Goal: Transaction & Acquisition: Book appointment/travel/reservation

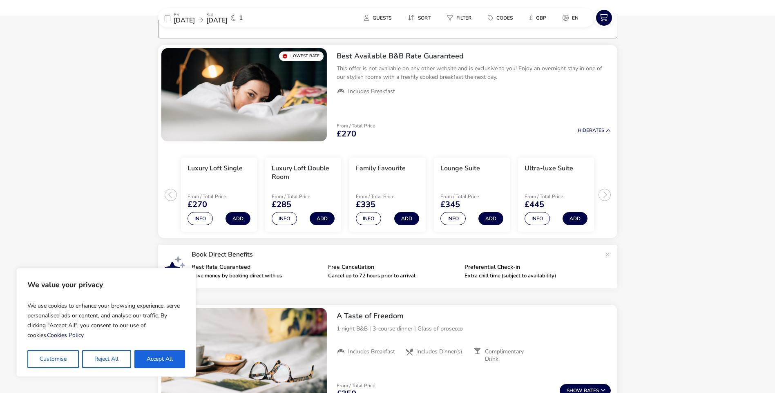
scroll to position [66, 0]
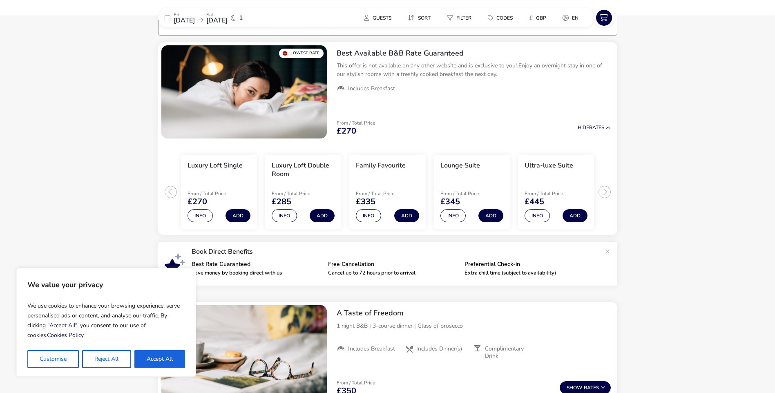
click at [243, 18] on span "1" at bounding box center [241, 18] width 4 height 7
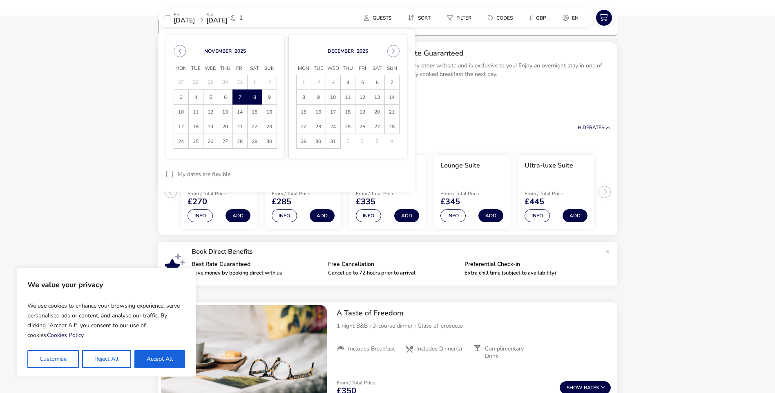
click at [243, 16] on span "1" at bounding box center [241, 18] width 4 height 7
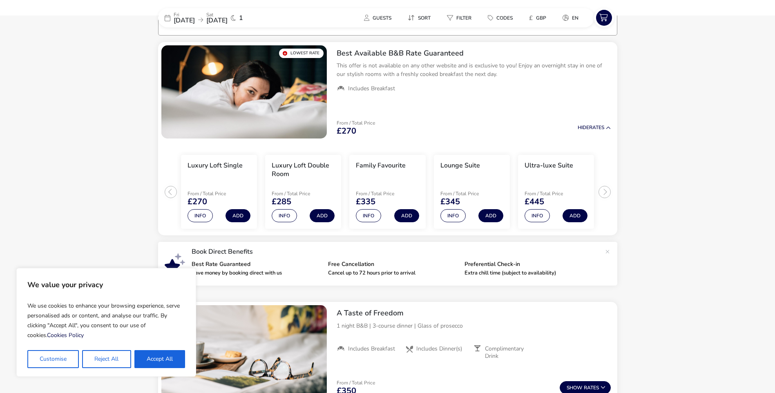
click at [243, 16] on span "1" at bounding box center [241, 18] width 4 height 7
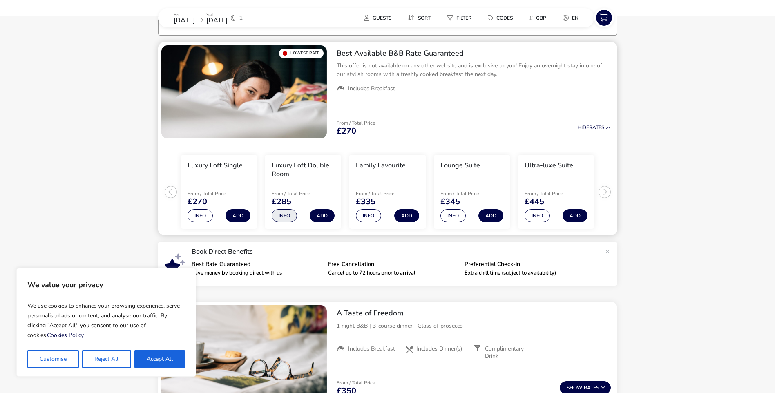
click at [292, 214] on button "Info" at bounding box center [284, 215] width 25 height 13
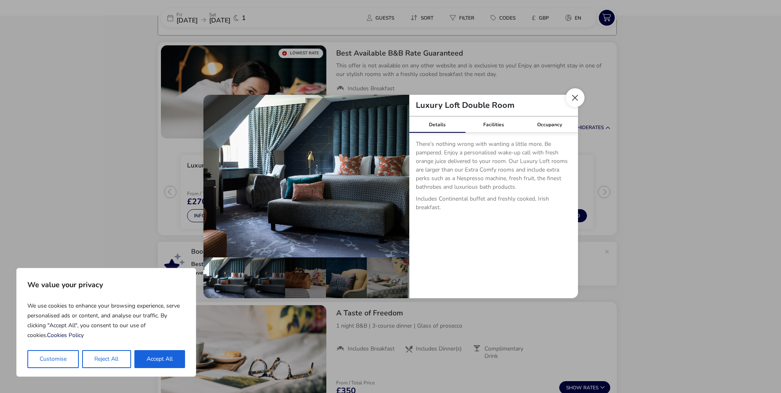
click at [574, 99] on button "Close dialog" at bounding box center [574, 97] width 19 height 19
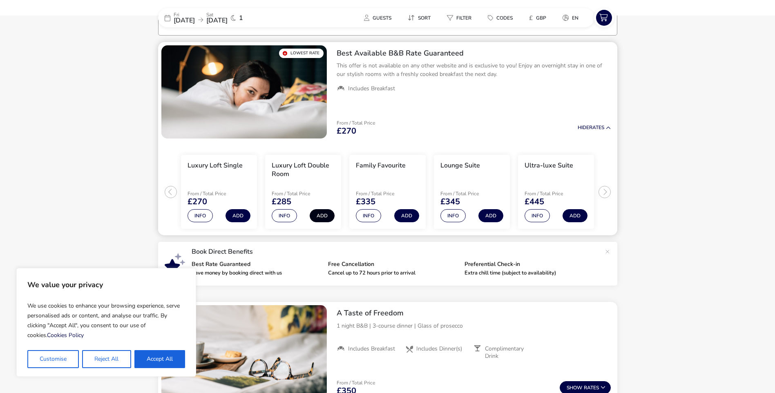
click at [321, 212] on button "Add" at bounding box center [321, 215] width 25 height 13
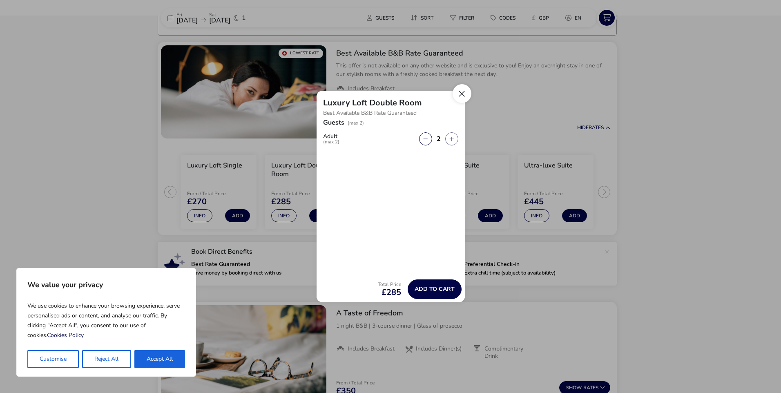
click at [462, 91] on button "Close" at bounding box center [461, 93] width 19 height 19
